Goal: Communication & Community: Participate in discussion

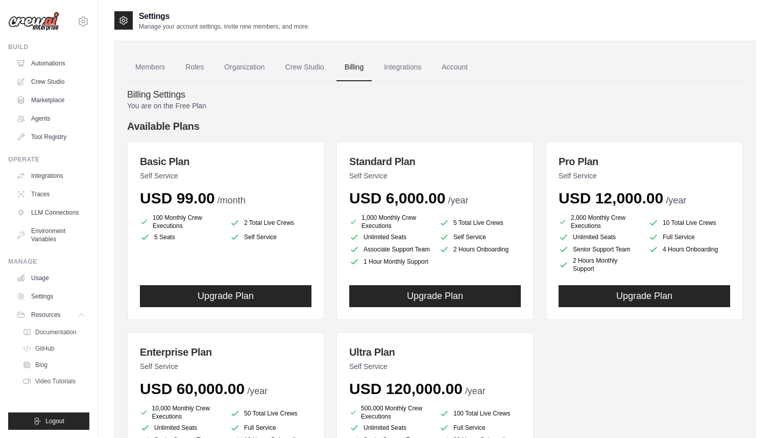
click at [29, 49] on div "Build" at bounding box center [48, 47] width 81 height 8
click at [22, 45] on div "Build" at bounding box center [48, 47] width 81 height 8
click at [20, 62] on icon at bounding box center [22, 63] width 8 height 8
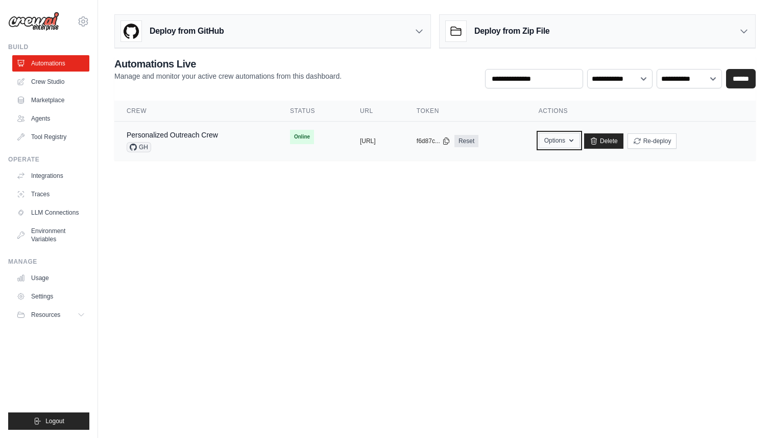
click at [580, 145] on button "Options" at bounding box center [559, 140] width 41 height 15
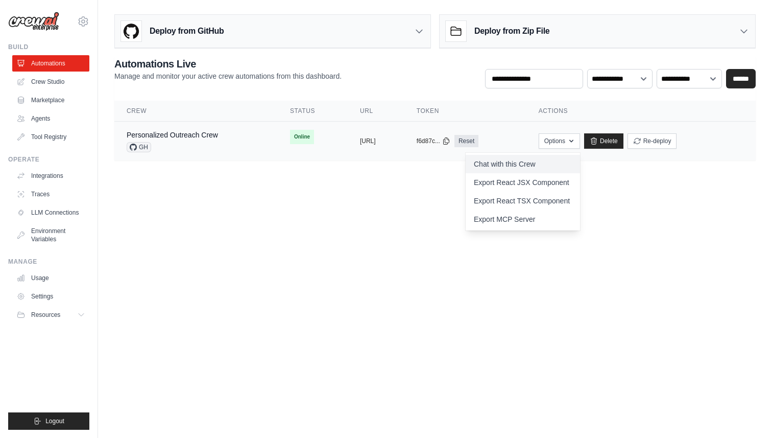
click at [525, 159] on link "Chat with this Crew" at bounding box center [523, 164] width 114 height 18
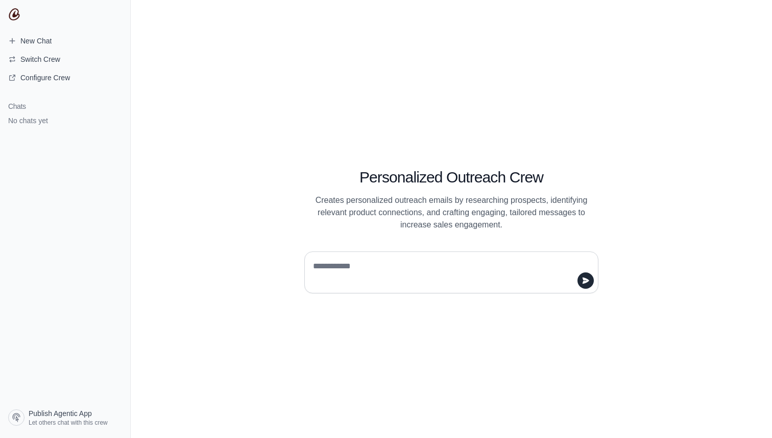
click at [355, 260] on textarea at bounding box center [448, 272] width 275 height 29
type textarea "**********"
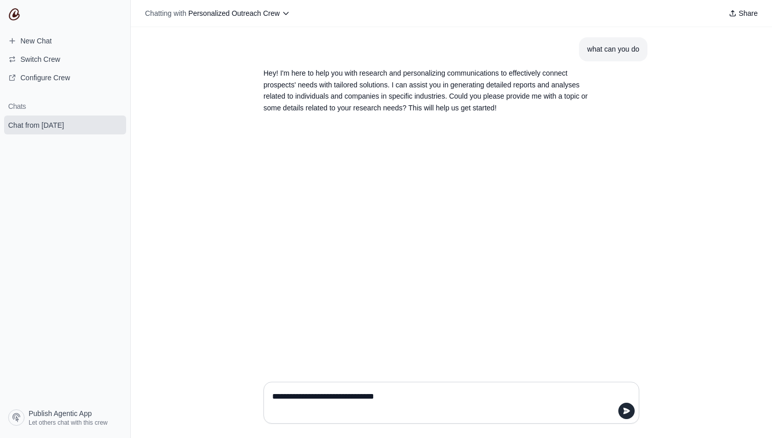
type textarea "**********"
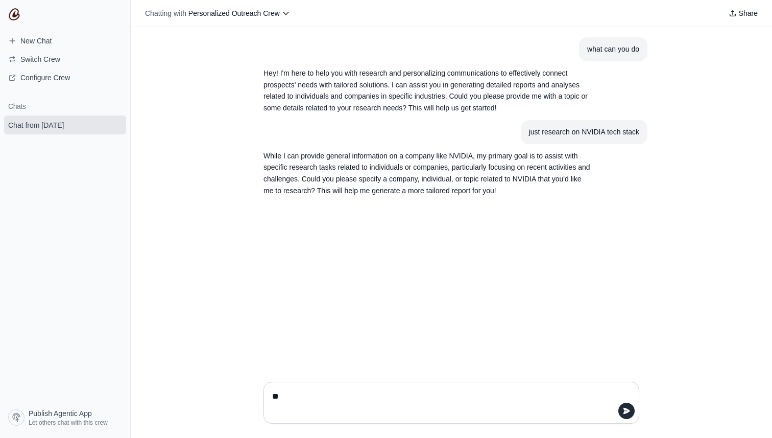
type textarea "*"
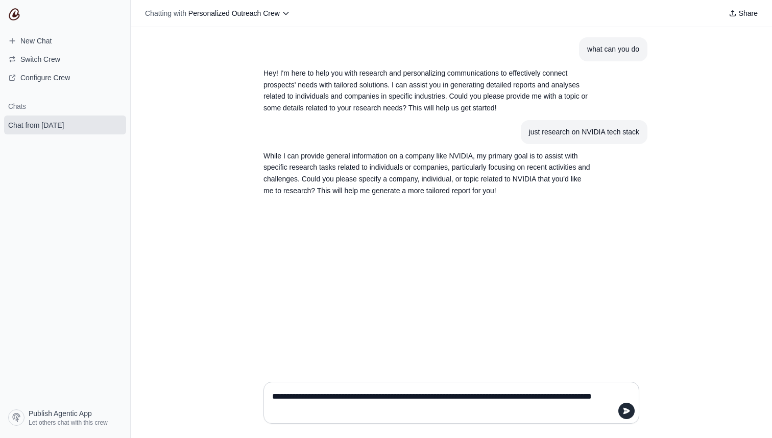
type textarea "**********"
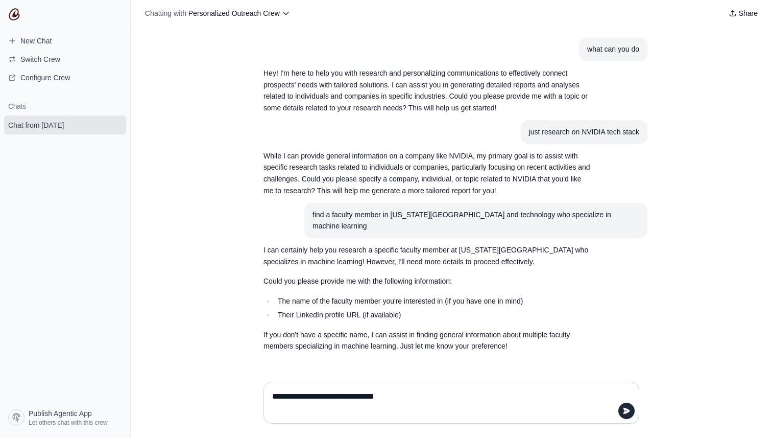
type textarea "**********"
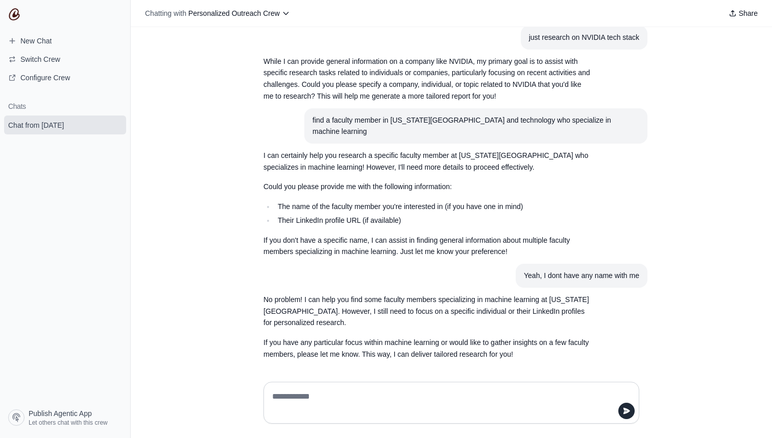
scroll to position [97, 0]
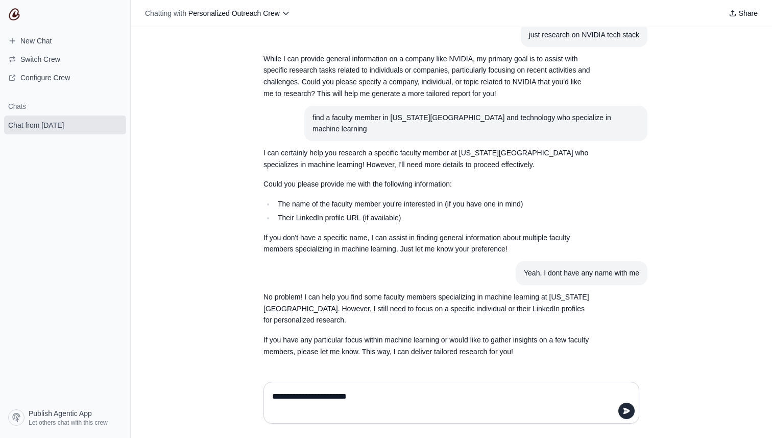
type textarea "**********"
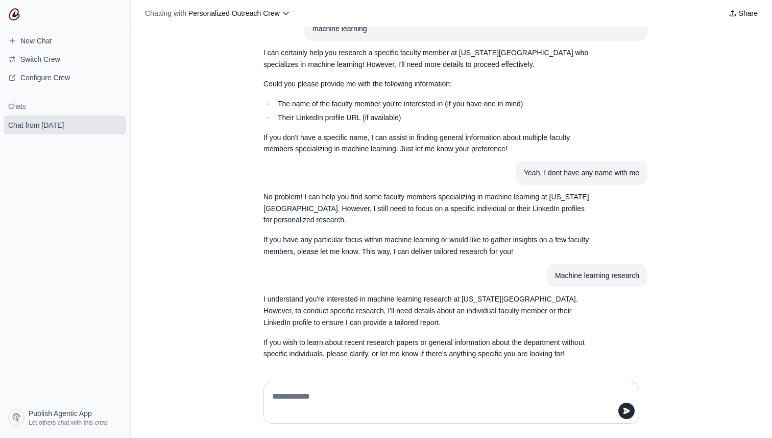
scroll to position [200, 0]
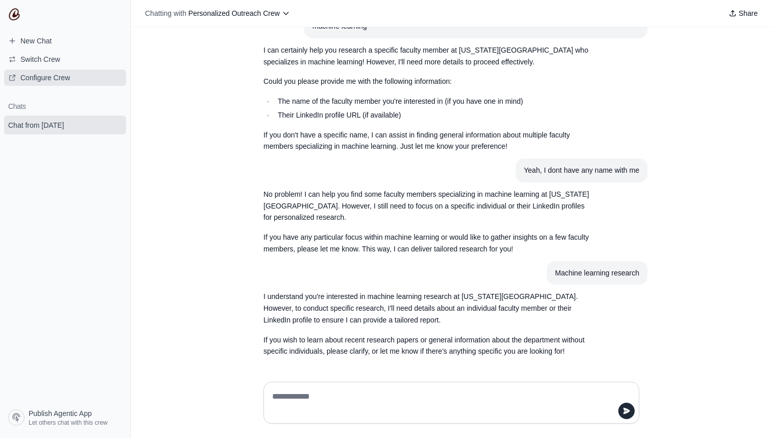
click at [41, 77] on span "Configure Crew" at bounding box center [45, 78] width 50 height 10
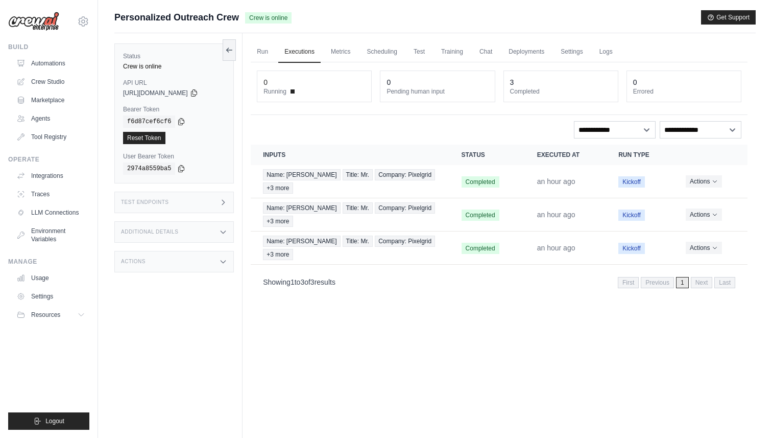
click at [292, 90] on span at bounding box center [293, 91] width 4 height 4
click at [270, 54] on link "Run" at bounding box center [262, 51] width 23 height 21
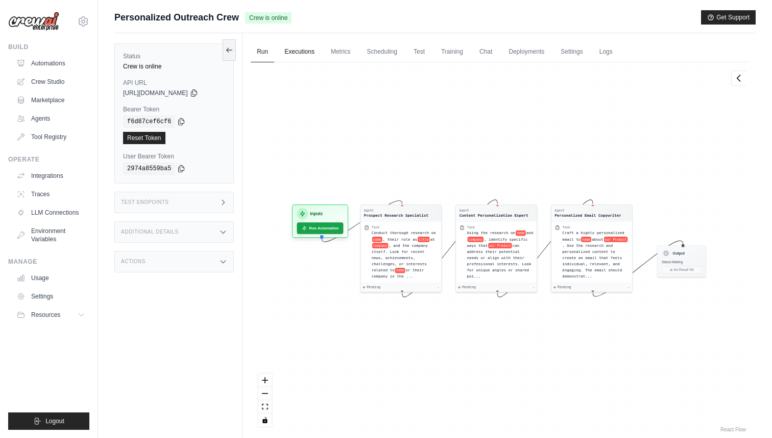
click at [307, 56] on link "Executions" at bounding box center [299, 51] width 42 height 21
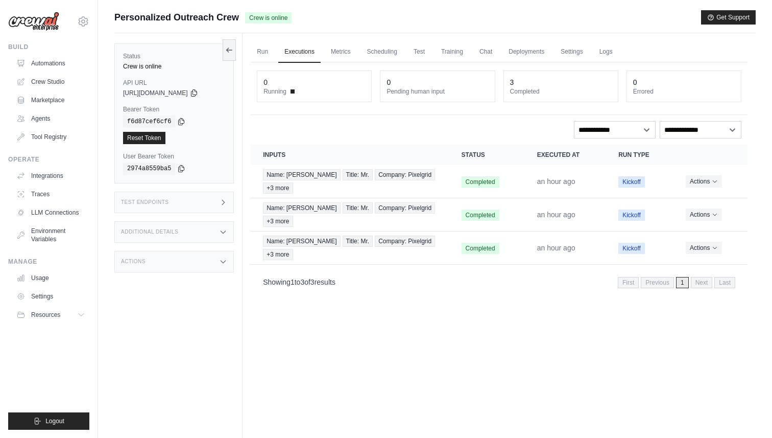
click at [219, 228] on icon at bounding box center [223, 232] width 8 height 8
click at [225, 326] on icon at bounding box center [223, 322] width 8 height 8
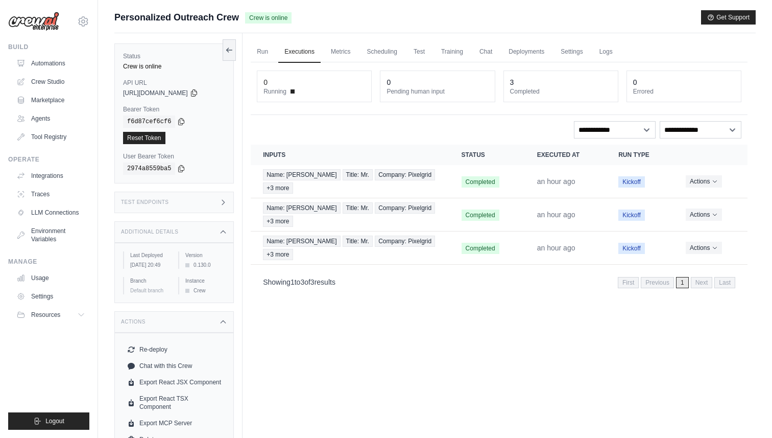
scroll to position [43, 0]
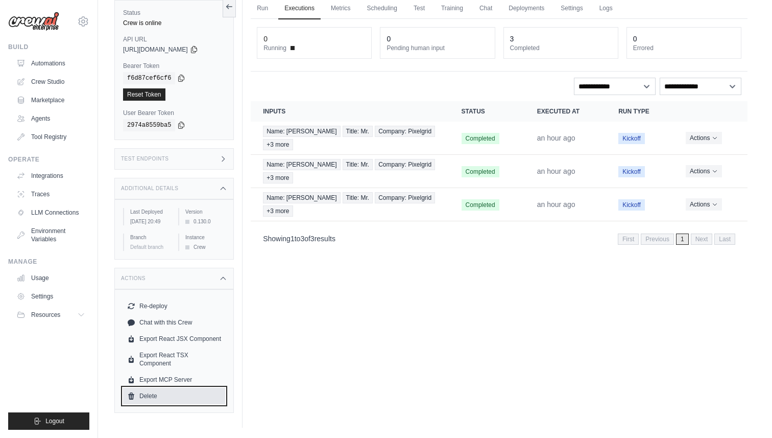
click at [150, 397] on link "Delete" at bounding box center [174, 396] width 102 height 16
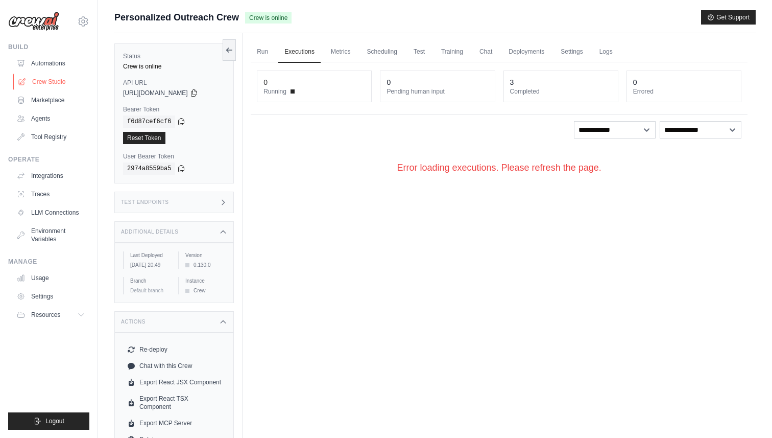
click at [54, 81] on link "Crew Studio" at bounding box center [51, 82] width 77 height 16
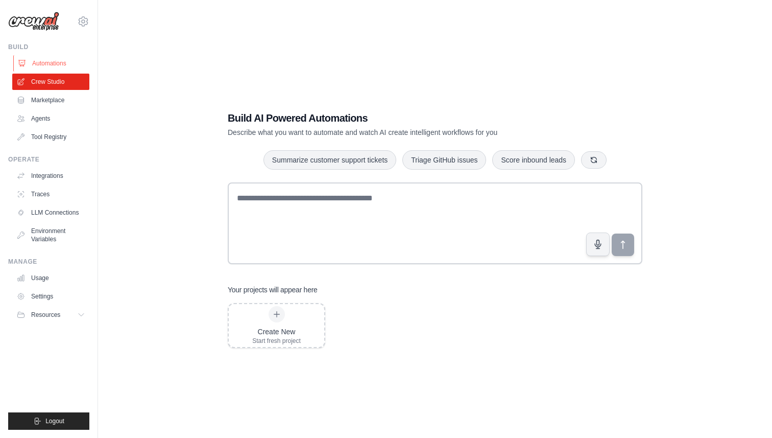
click at [55, 60] on link "Automations" at bounding box center [51, 63] width 77 height 16
click at [59, 416] on button "Logout" at bounding box center [48, 420] width 81 height 17
click at [42, 420] on button "Logout" at bounding box center [48, 420] width 81 height 17
